Goal: Task Accomplishment & Management: Use online tool/utility

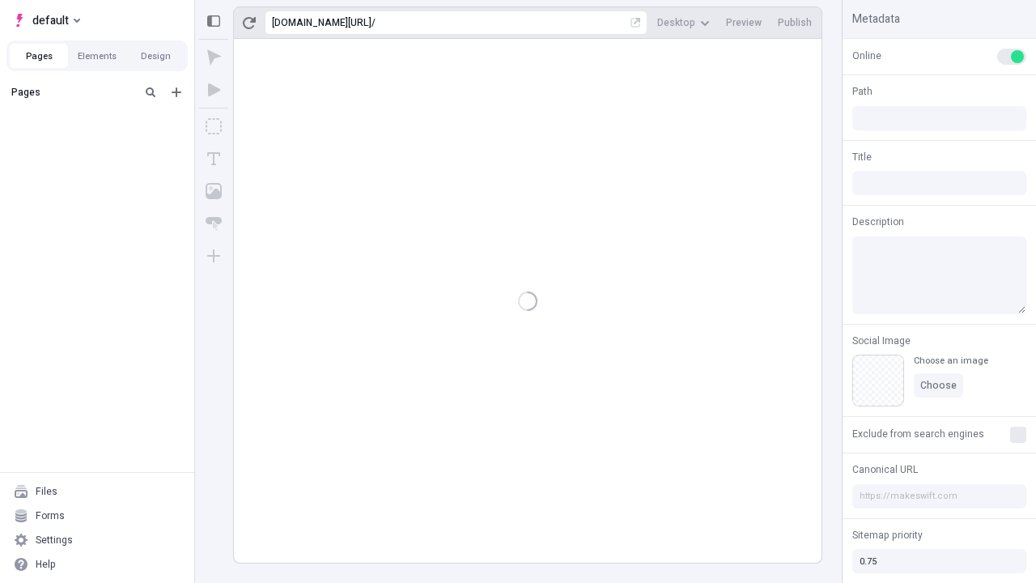
type input "/page"
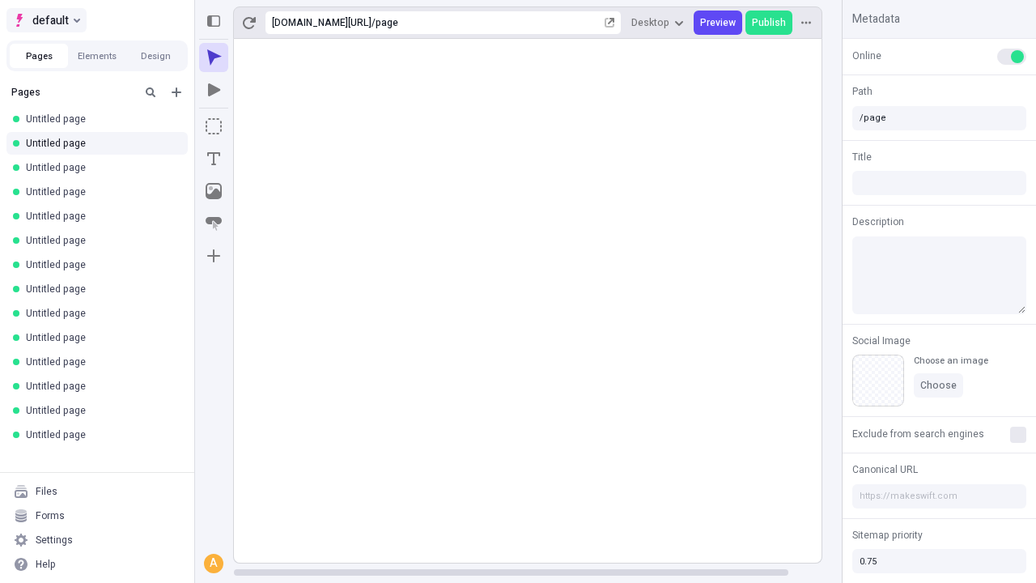
click at [45, 20] on span "default" at bounding box center [50, 20] width 36 height 19
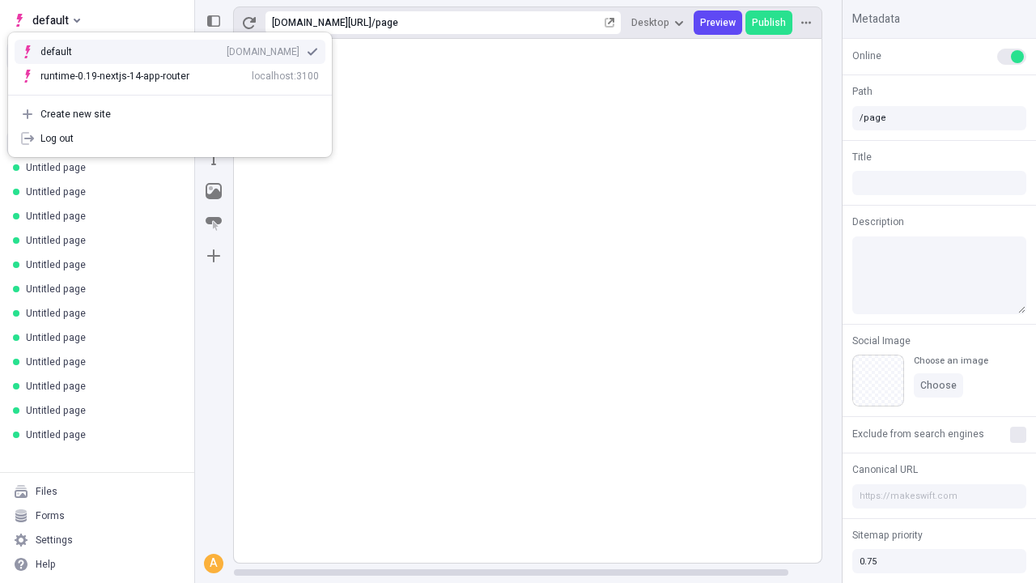
click at [170, 114] on div "Create new site" at bounding box center [179, 114] width 278 height 13
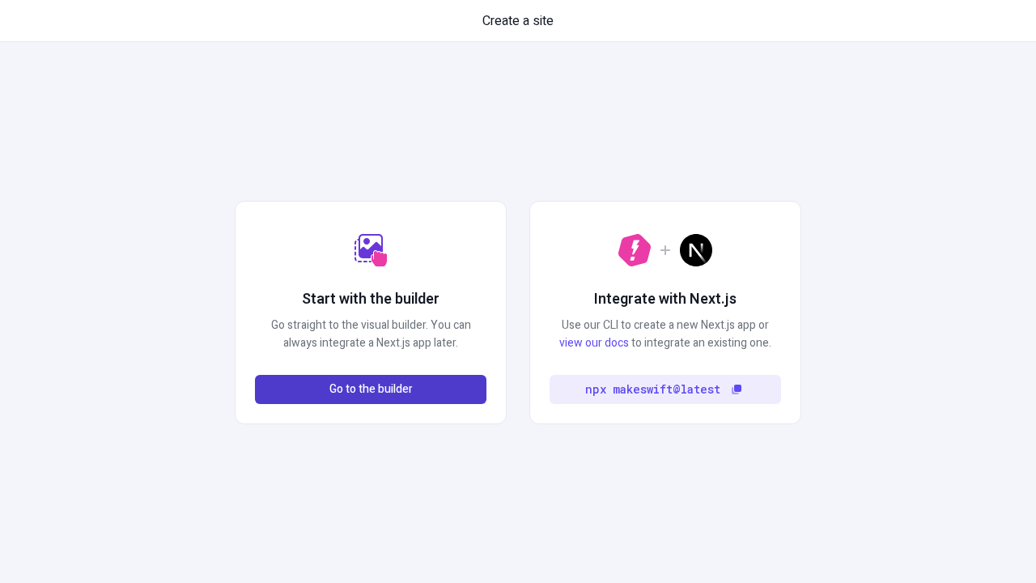
click at [371, 389] on span "Go to the builder" at bounding box center [370, 389] width 83 height 18
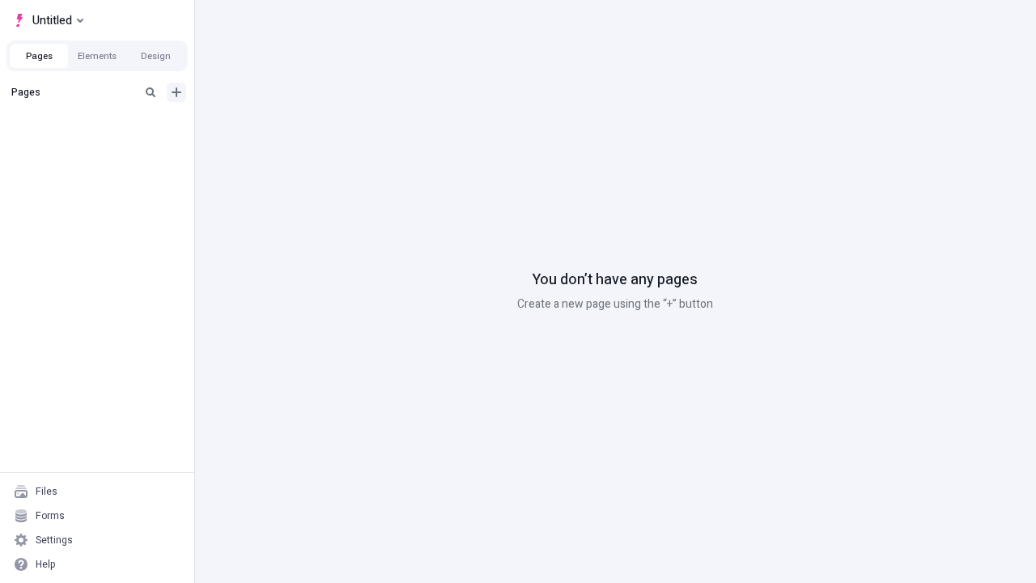
click at [176, 92] on icon "Add new" at bounding box center [177, 92] width 10 height 10
click at [262, 125] on span "Blank page" at bounding box center [272, 125] width 100 height 13
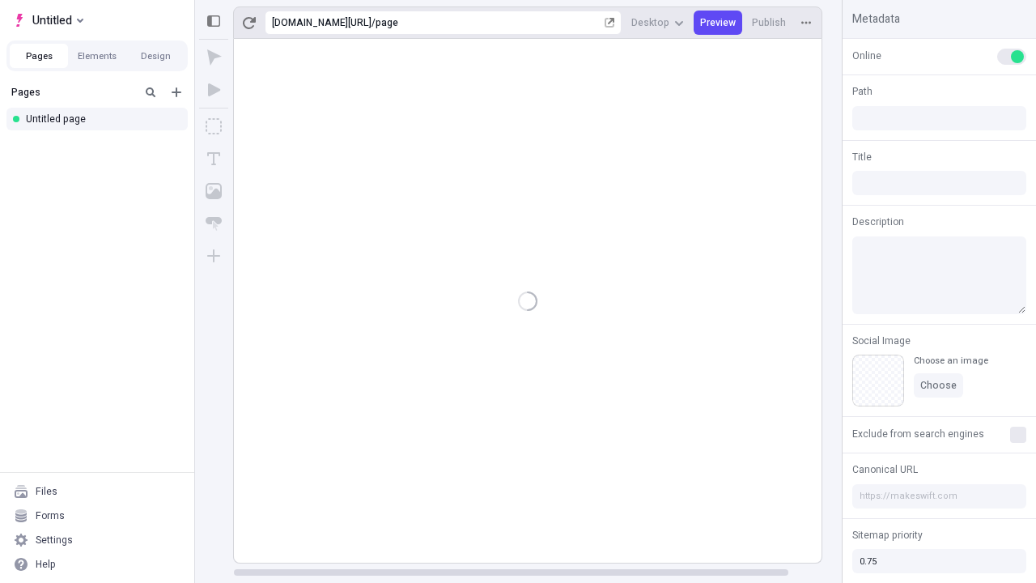
type input "/page"
click at [214, 126] on icon "Box" at bounding box center [214, 126] width 16 height 16
